Goal: Information Seeking & Learning: Learn about a topic

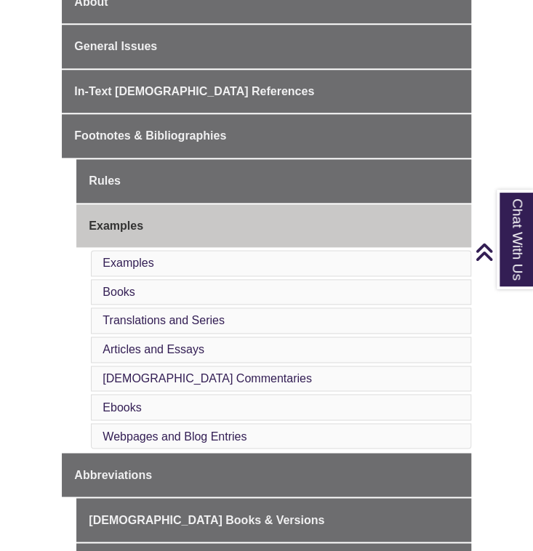
scroll to position [407, 0]
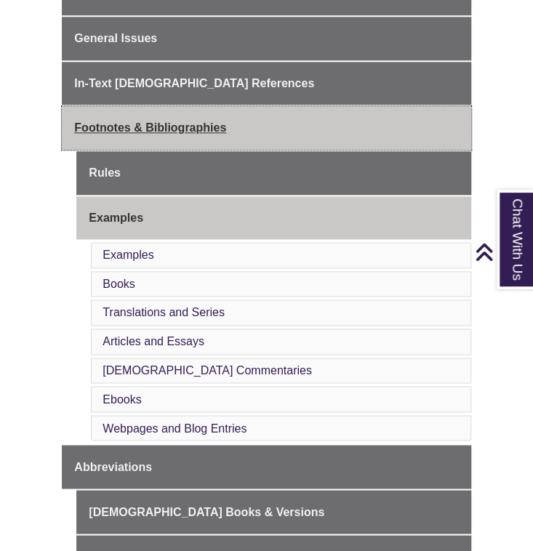
click at [121, 129] on span "Footnotes & Bibliographies" at bounding box center [150, 127] width 152 height 12
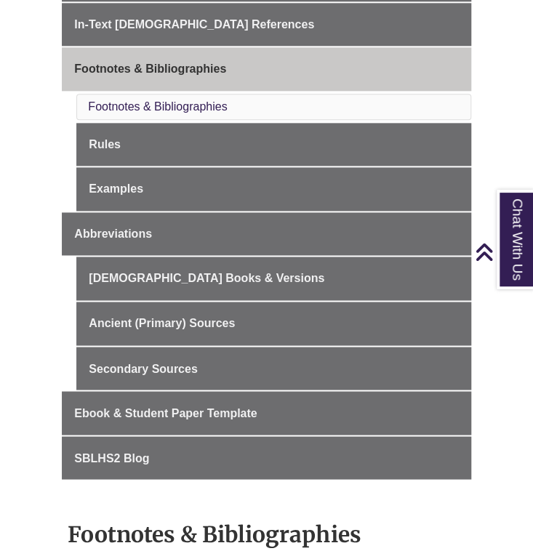
scroll to position [464, 0]
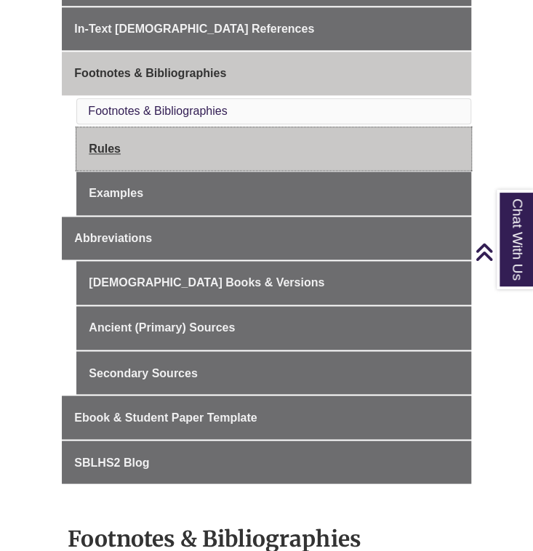
click at [98, 155] on link "Rules" at bounding box center [273, 149] width 394 height 44
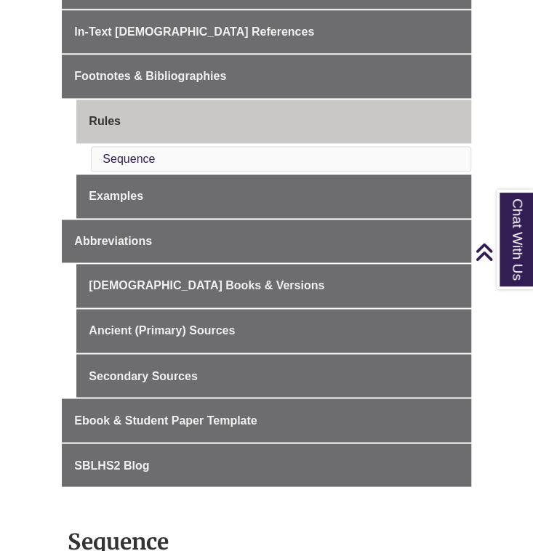
scroll to position [461, 0]
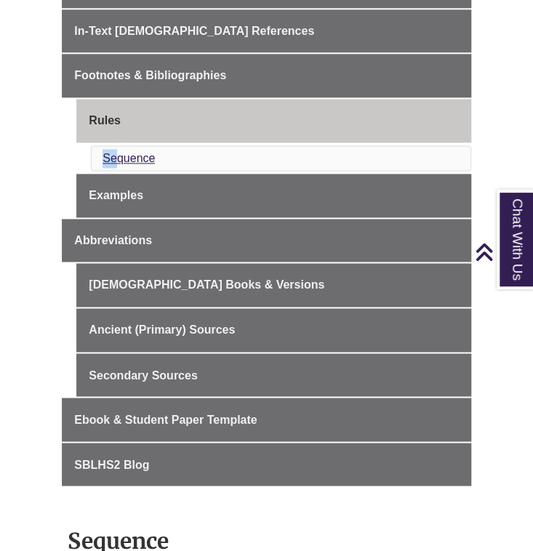
drag, startPoint x: 0, startPoint y: 0, endPoint x: 116, endPoint y: 158, distance: 196.1
click at [116, 158] on li "Sequence" at bounding box center [280, 158] width 379 height 26
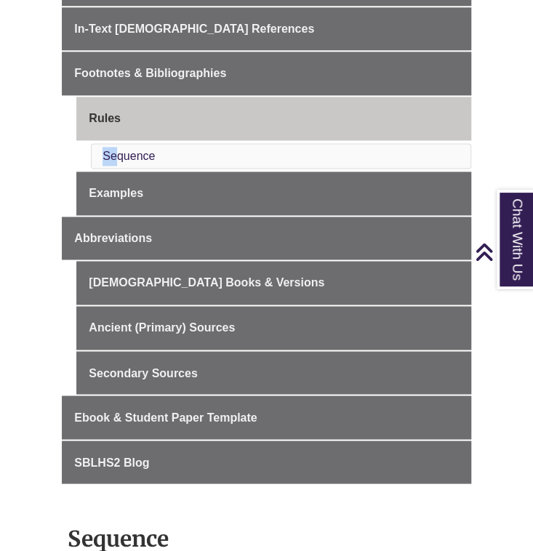
scroll to position [463, 0]
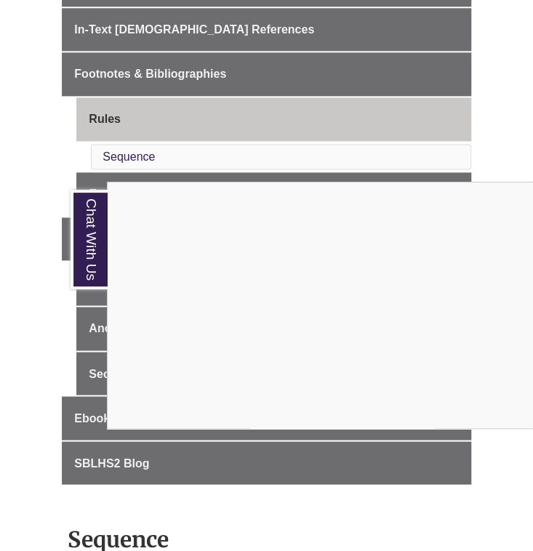
click at [87, 414] on div "Chat With Us" at bounding box center [266, 275] width 533 height 551
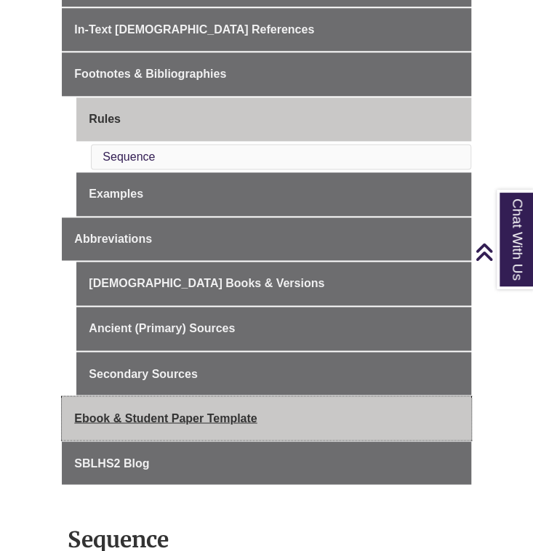
click at [87, 414] on span "Ebook & Student Paper Template" at bounding box center [165, 417] width 182 height 12
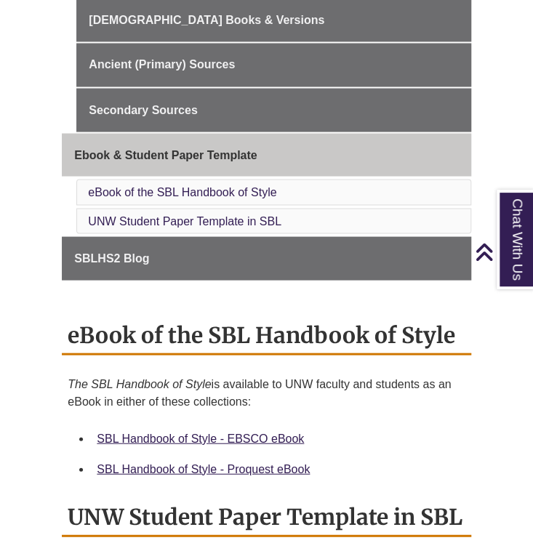
scroll to position [705, 0]
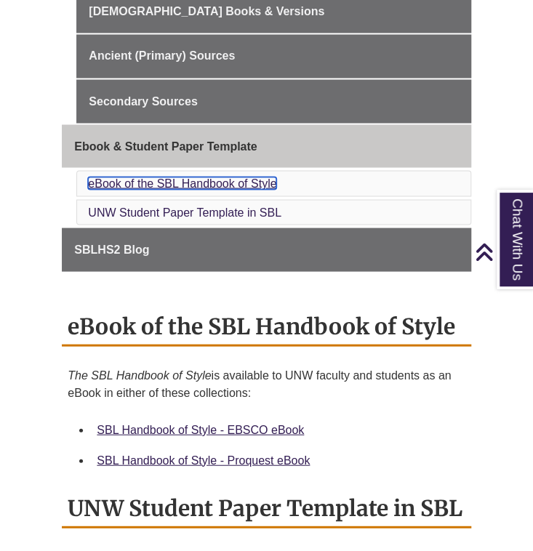
click at [124, 177] on link "eBook of the SBL Handbook of Style" at bounding box center [182, 183] width 188 height 12
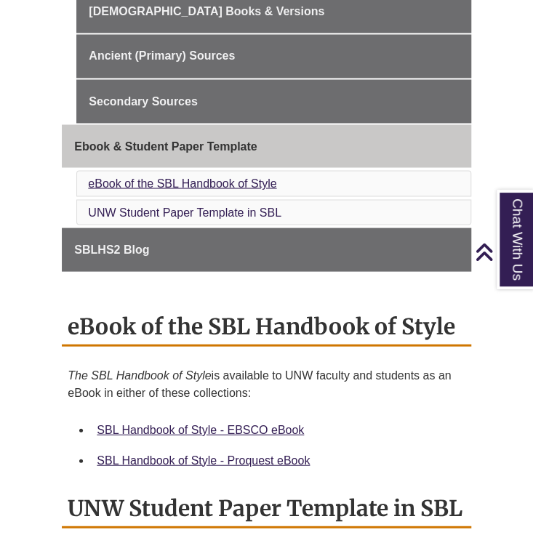
scroll to position [1006, 0]
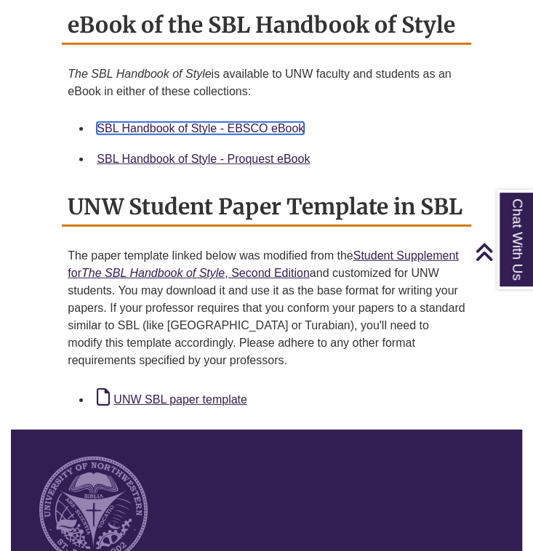
click at [185, 122] on link "SBL Handbook of Style - EBSCO eBook" at bounding box center [200, 128] width 207 height 12
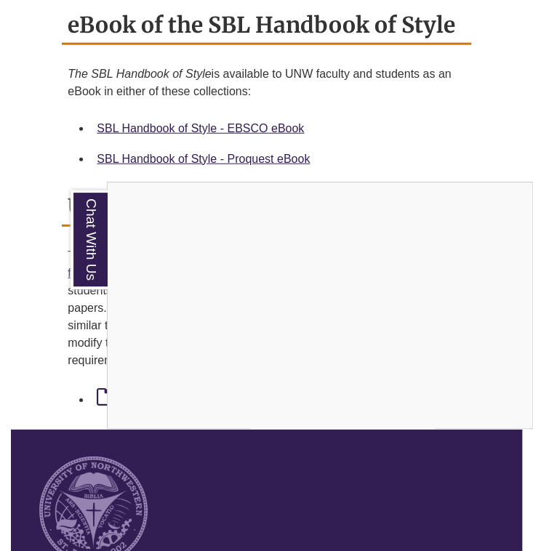
click at [176, 150] on div "Chat With Us" at bounding box center [266, 275] width 533 height 551
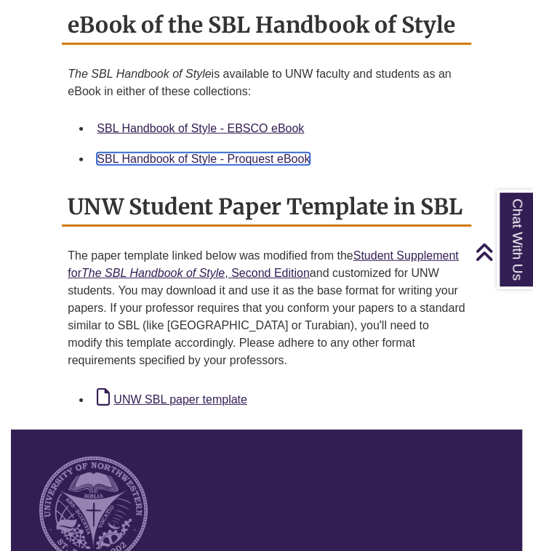
click at [176, 153] on link "SBL Handbook of Style - Proquest eBook" at bounding box center [203, 159] width 213 height 12
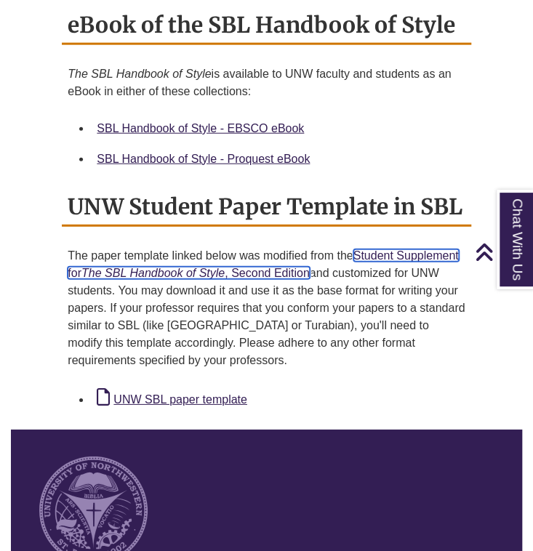
click at [156, 268] on em "The SBL Handbook of Style" at bounding box center [152, 273] width 143 height 12
